Goal: Find specific page/section: Find specific page/section

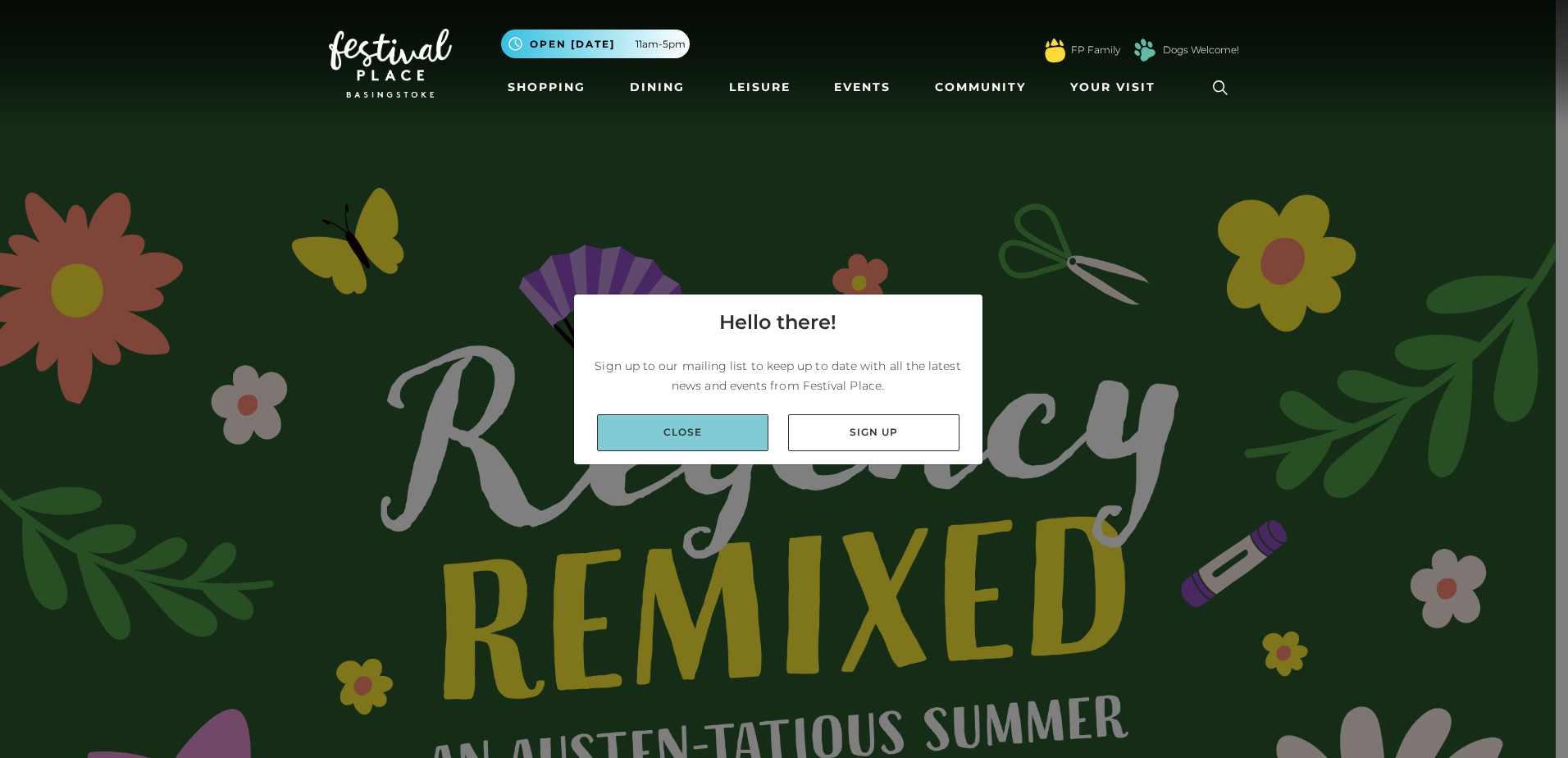
click at [660, 427] on link "Close" at bounding box center [683, 432] width 171 height 37
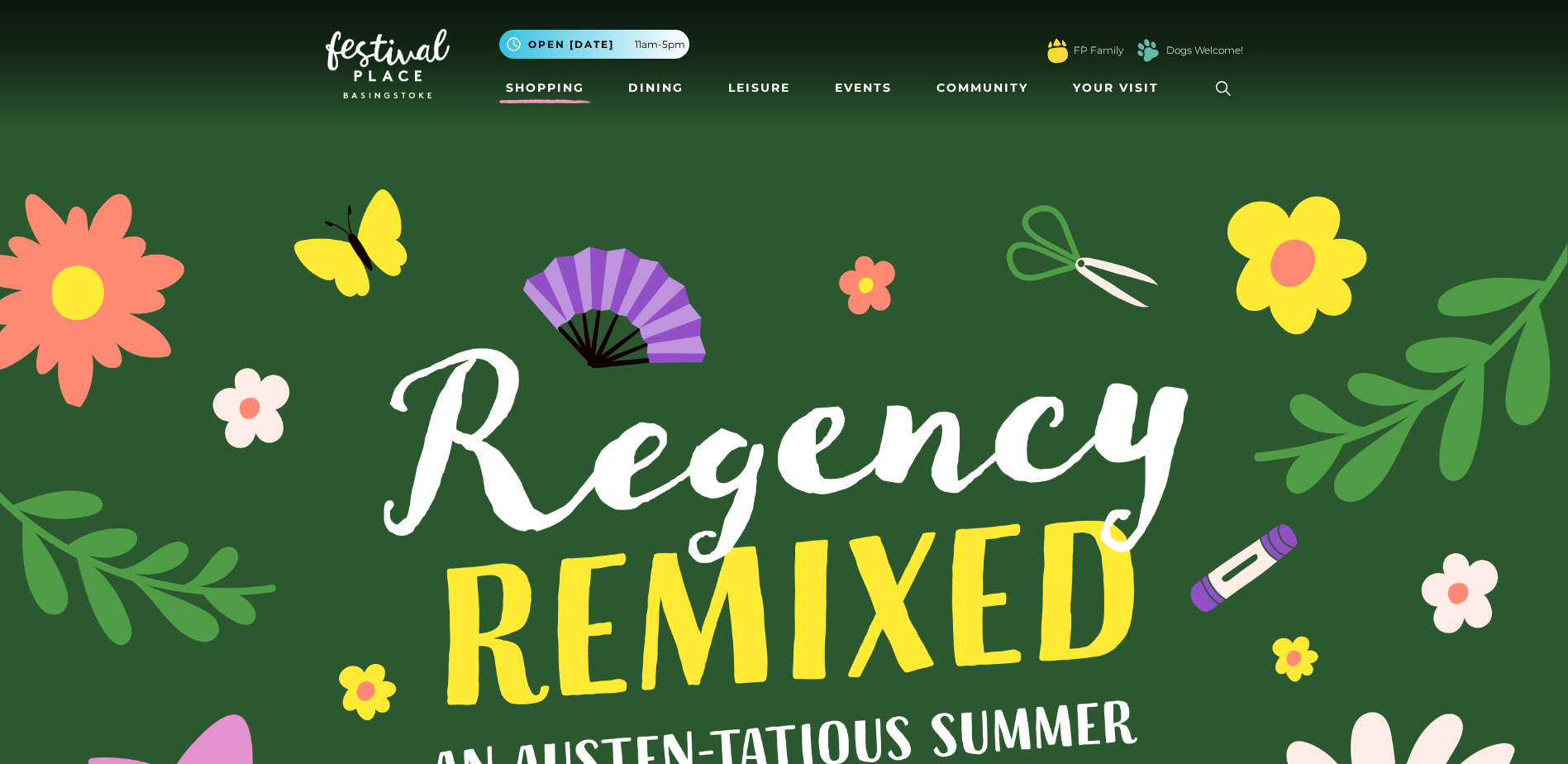
click at [562, 90] on link "Shopping" at bounding box center [545, 87] width 92 height 30
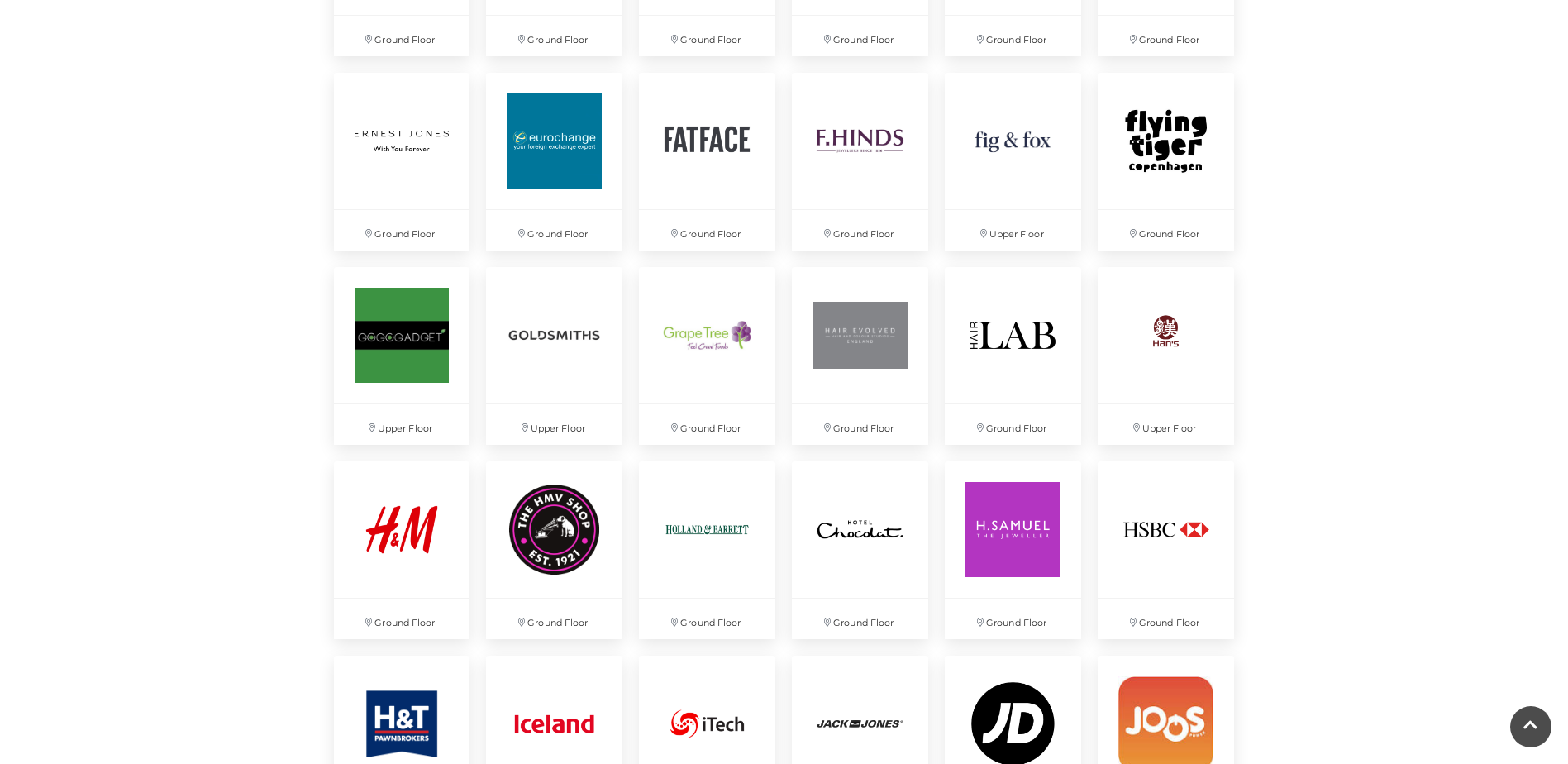
scroll to position [1945, 0]
click at [1424, 592] on div "Discover something new... Rituals Toytown Søstrene Grene Kushti Comics Fig & Fox" at bounding box center [784, 515] width 1568 height 4922
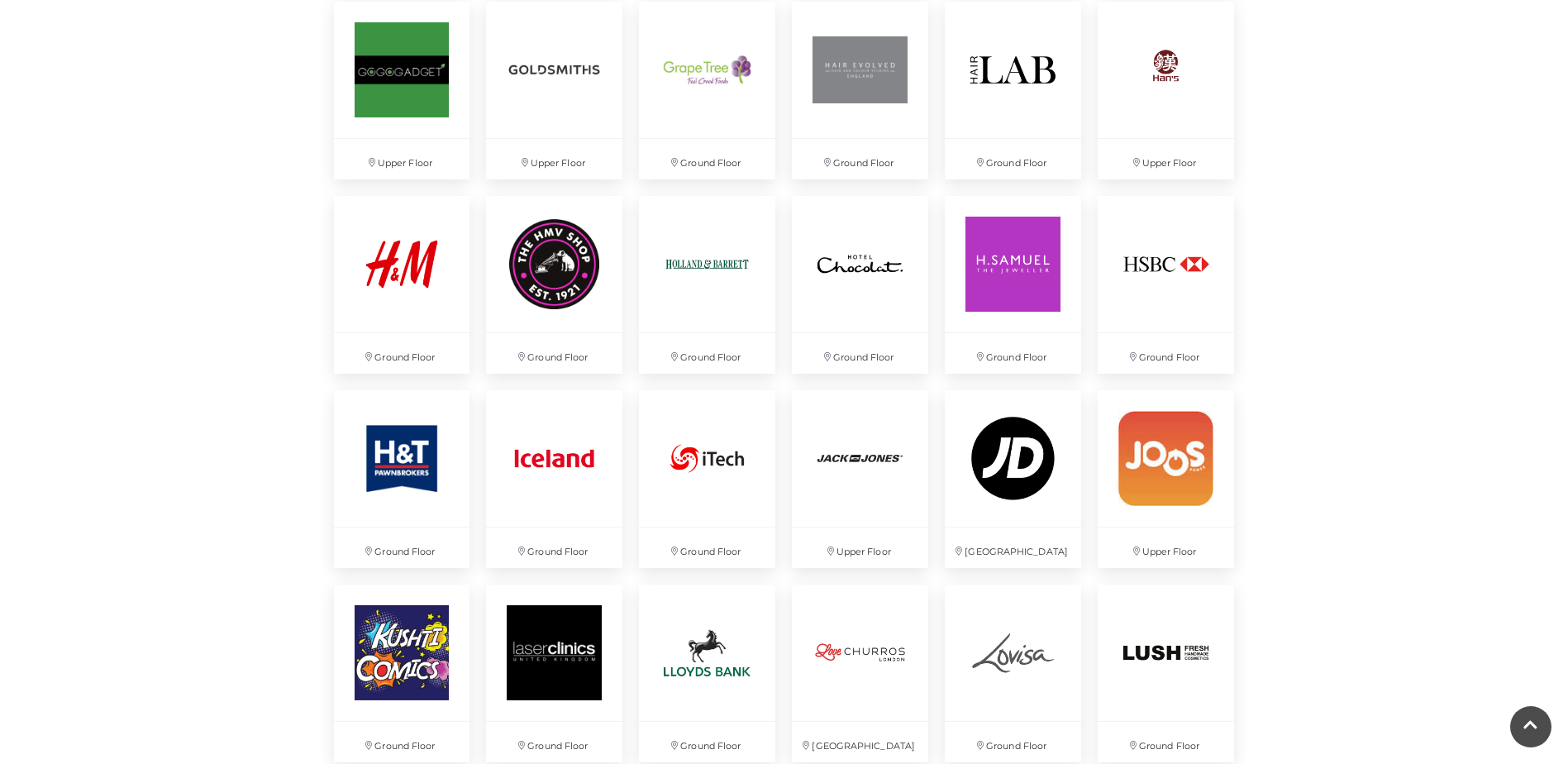
scroll to position [2209, 0]
click at [1114, 596] on img at bounding box center [1166, 652] width 143 height 143
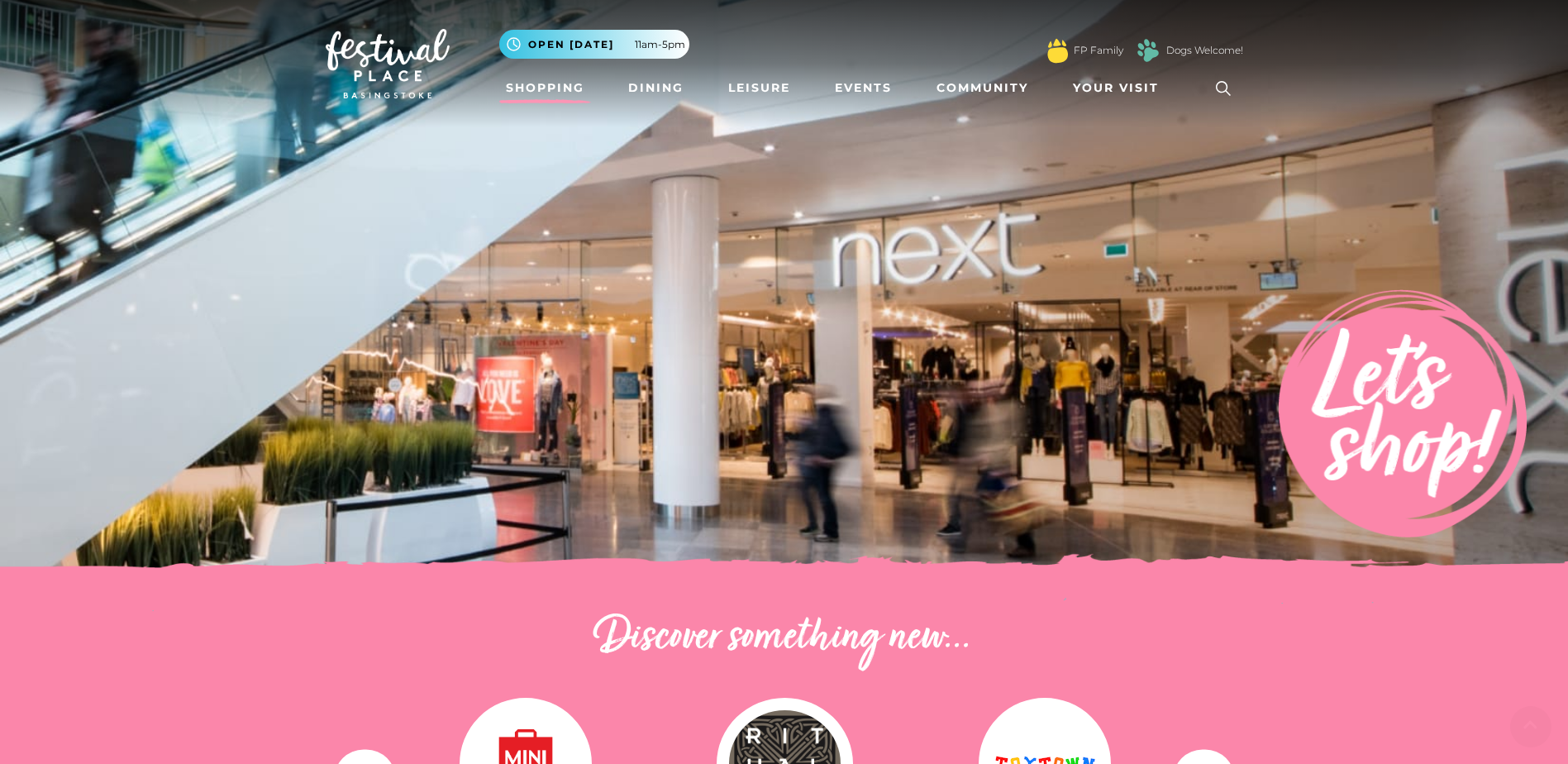
scroll to position [668, 0]
